Goal: Information Seeking & Learning: Find specific page/section

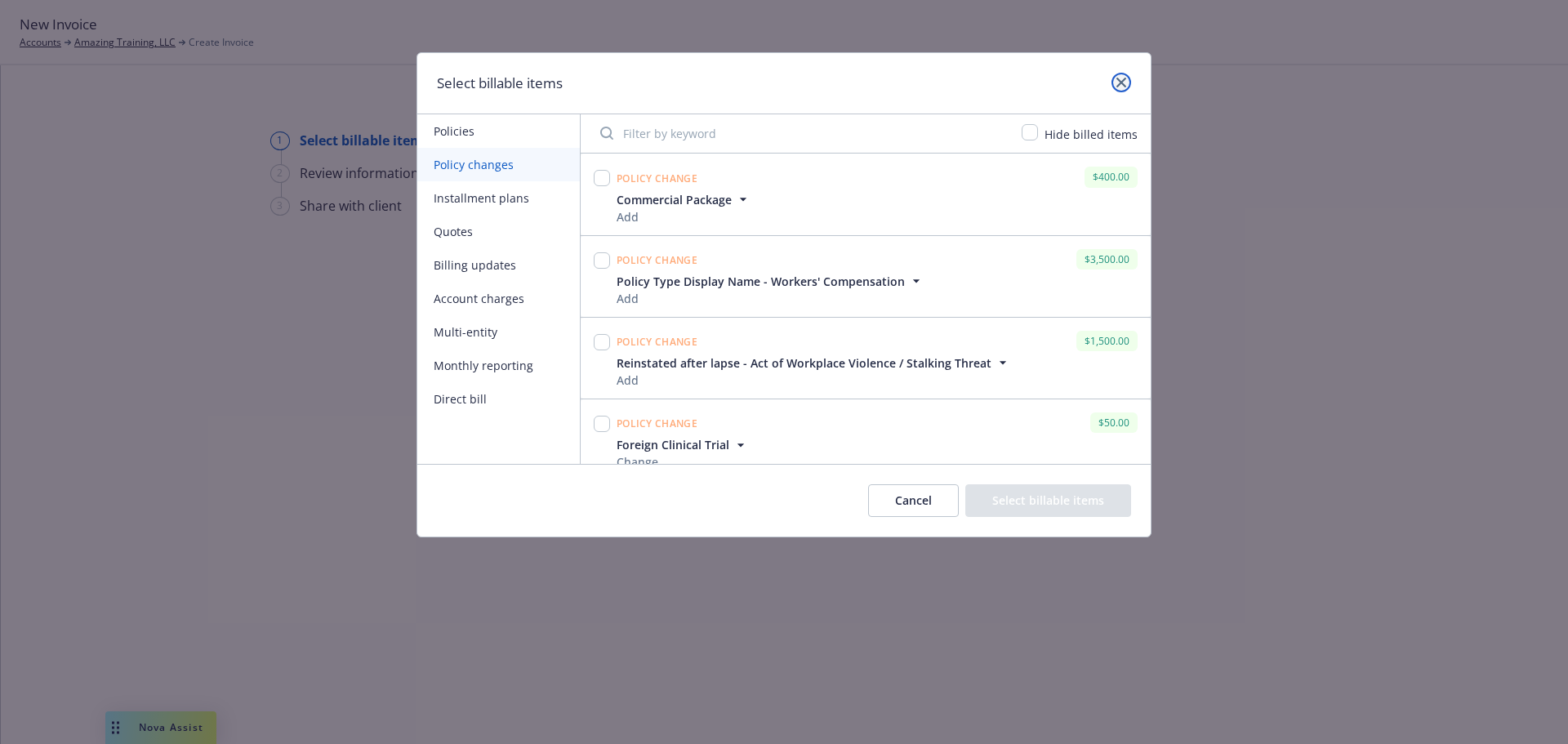
click at [1119, 81] on icon "close" at bounding box center [1120, 82] width 9 height 9
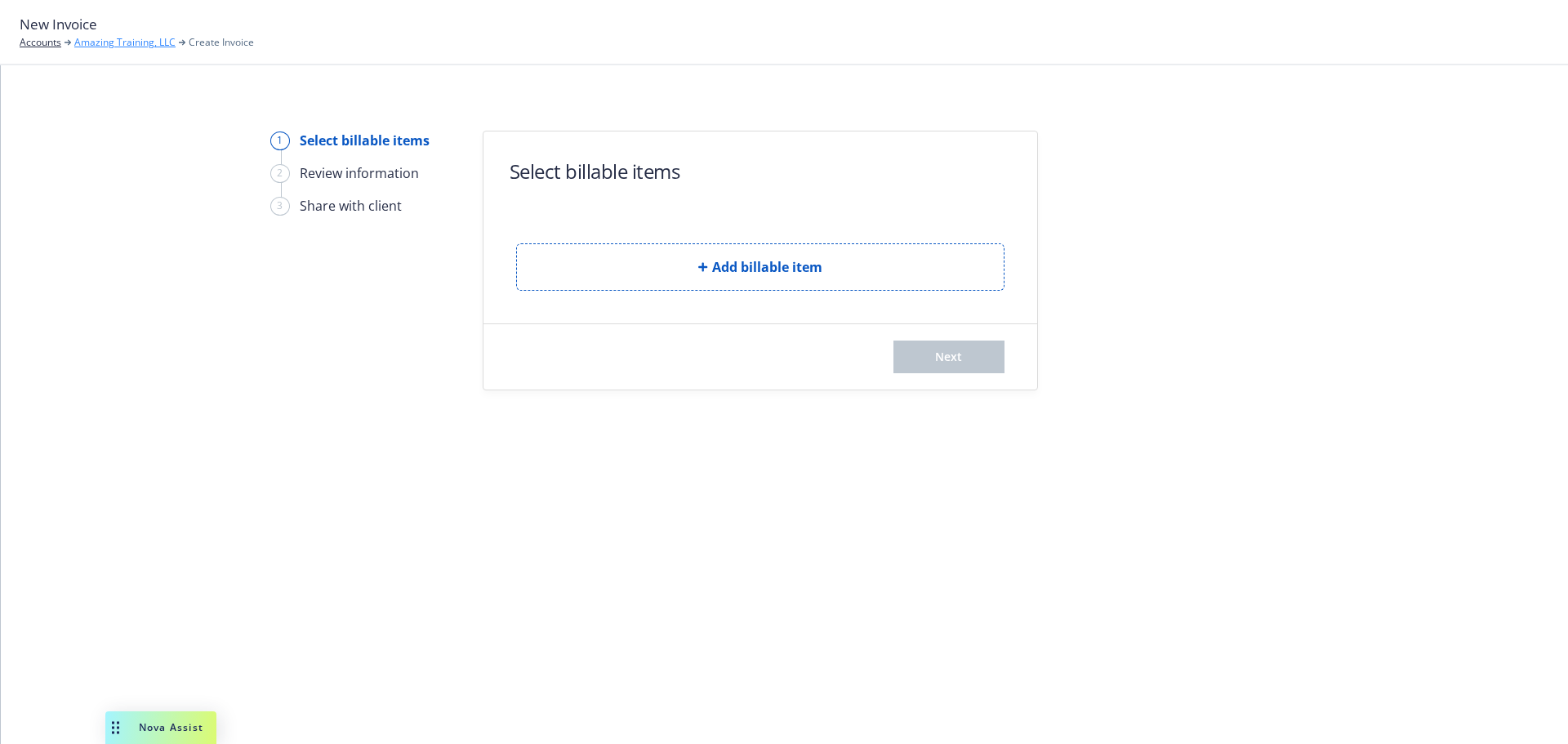
click at [109, 46] on link "Amazing Training, LLC" at bounding box center [124, 42] width 101 height 14
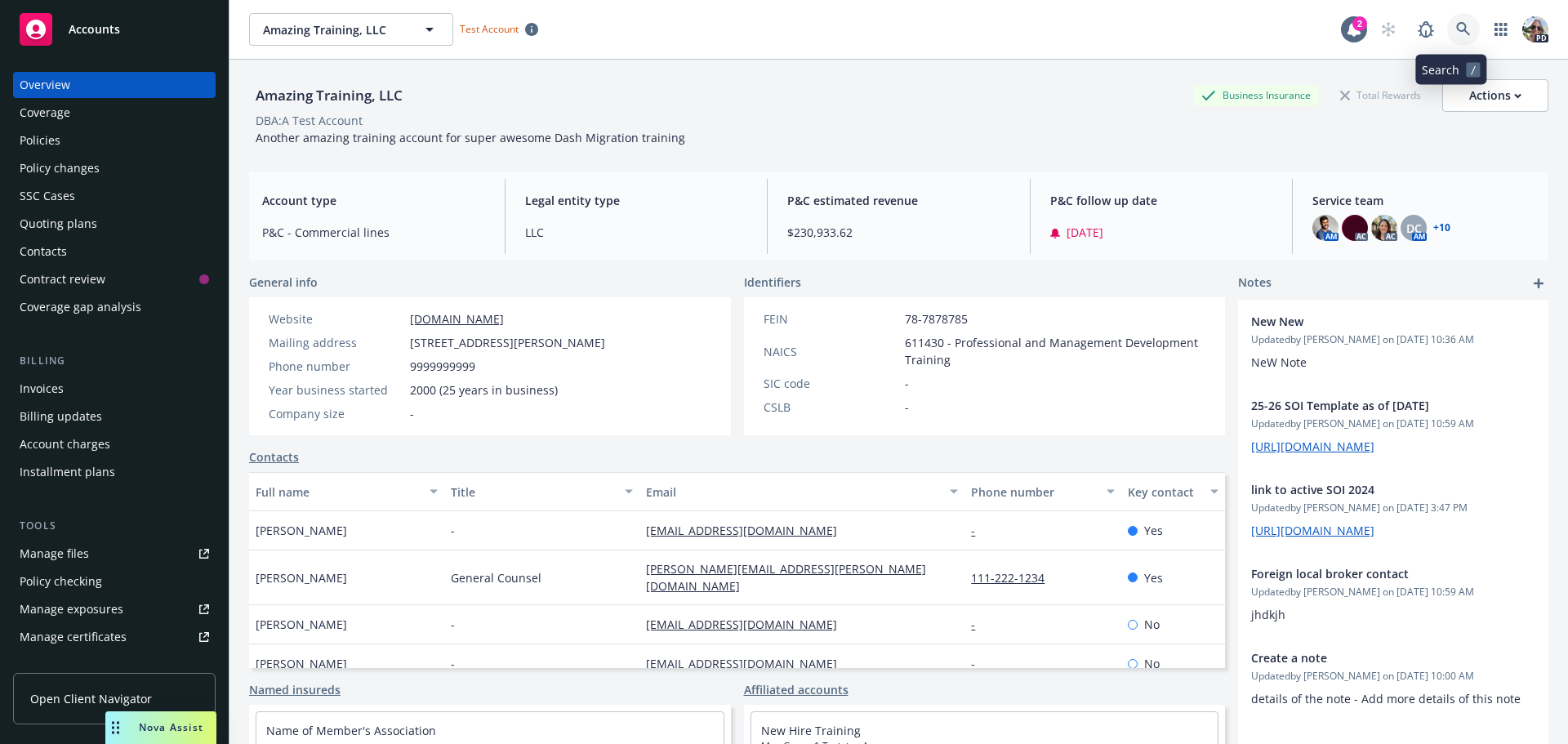
click at [1456, 30] on icon at bounding box center [1463, 29] width 14 height 14
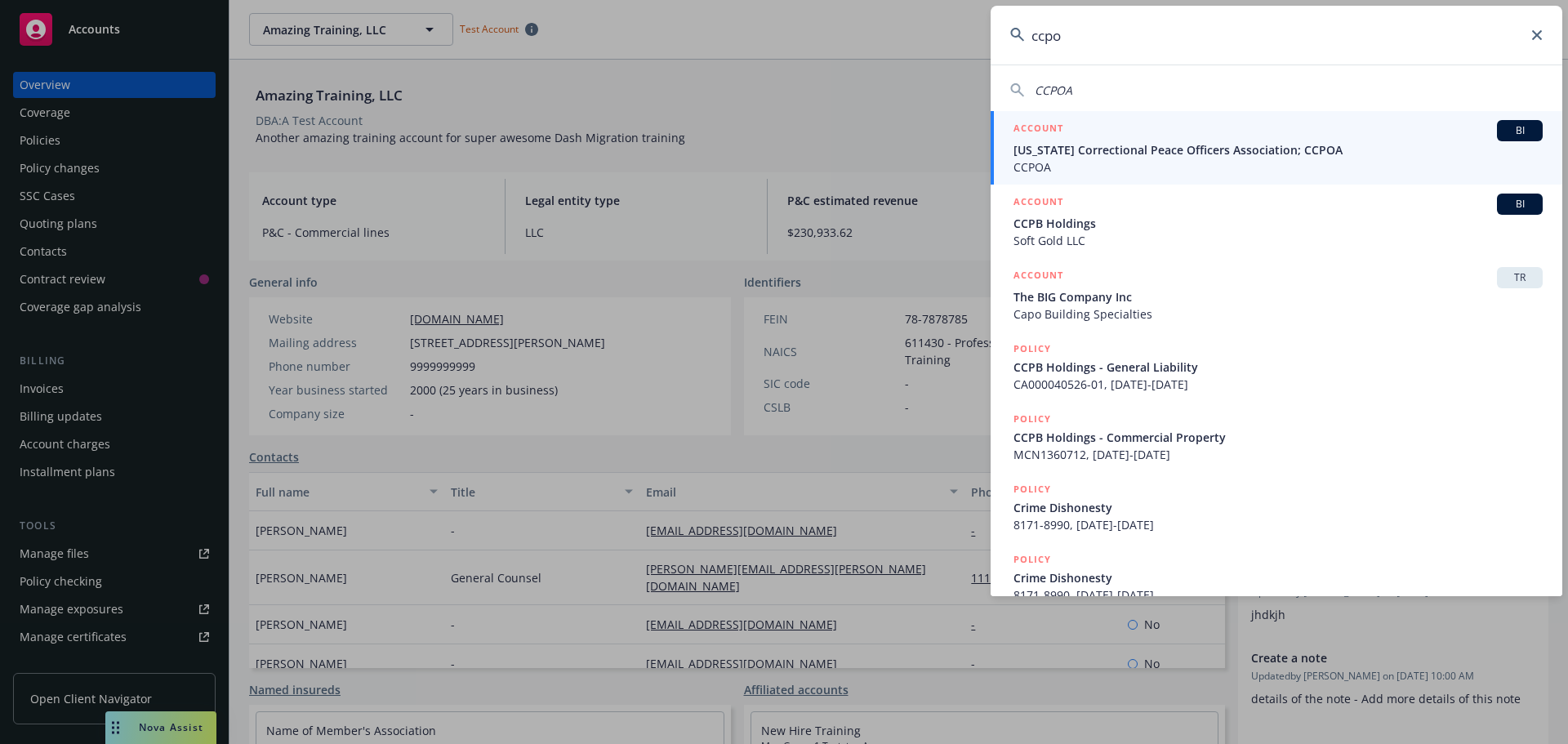
type input "ccpo"
click at [1153, 155] on span "California Correctional Peace Officers Association; CCPOA" at bounding box center [1278, 150] width 529 height 17
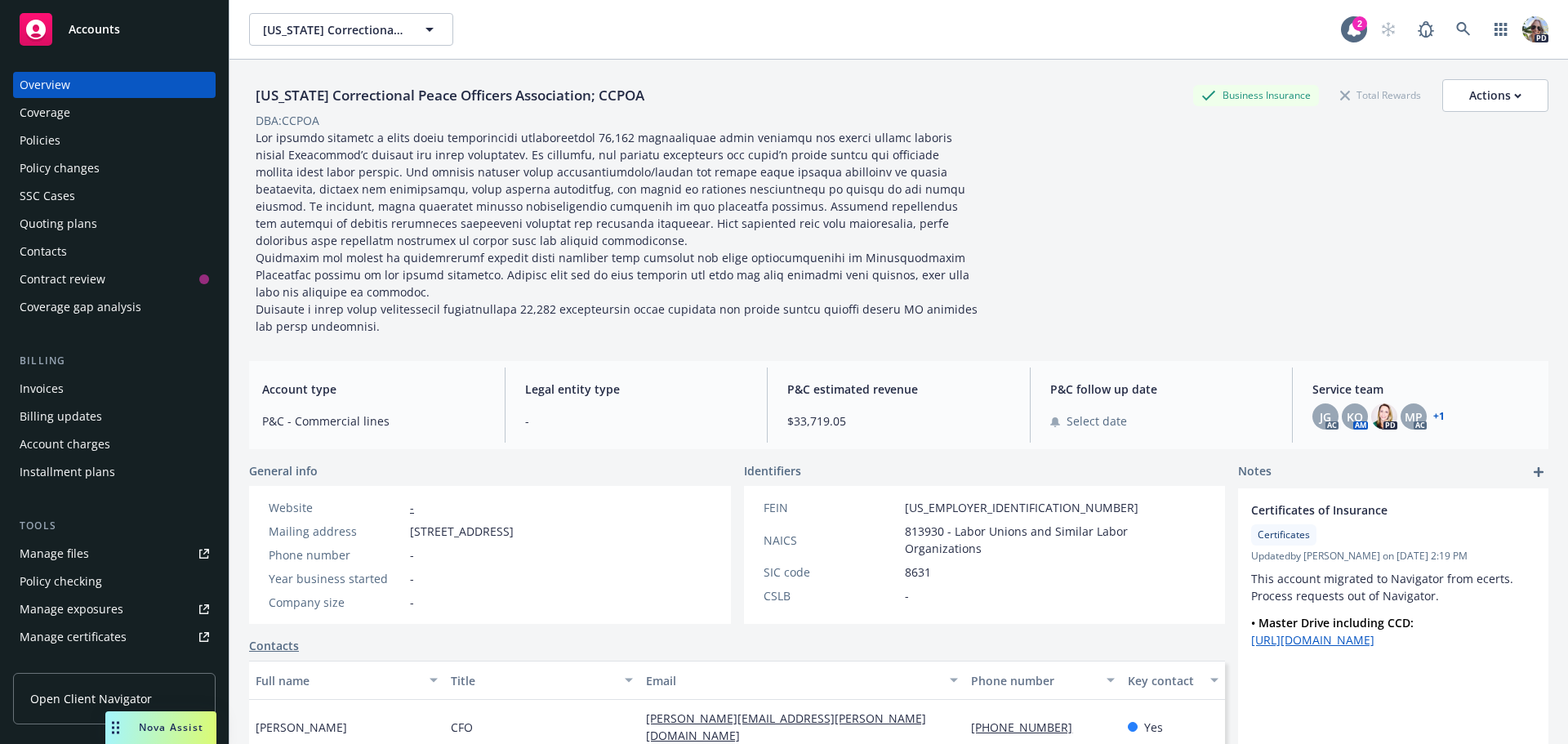
click at [35, 147] on div "Policies" at bounding box center [40, 140] width 41 height 26
